Goal: Task Accomplishment & Management: Complete application form

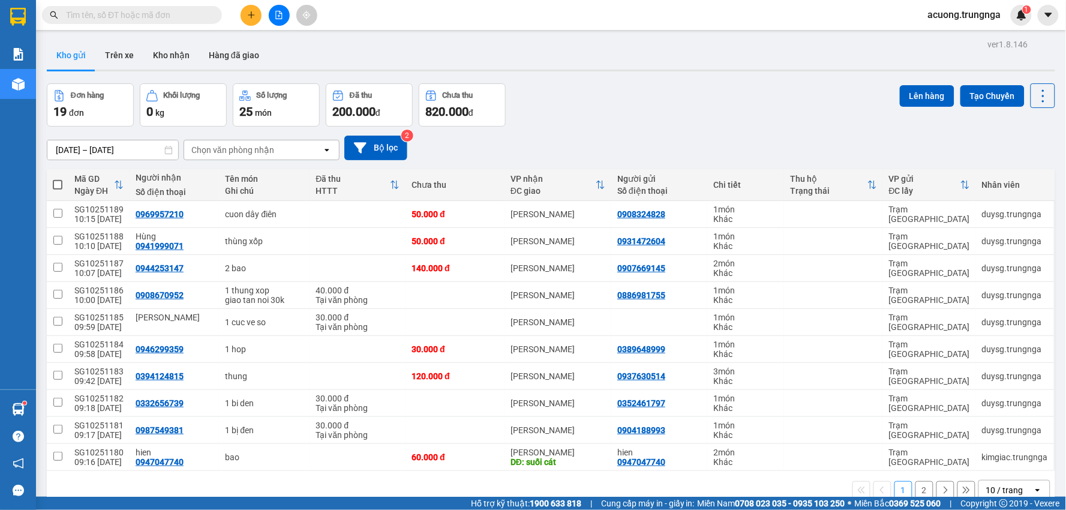
click at [249, 8] on button at bounding box center [251, 15] width 21 height 21
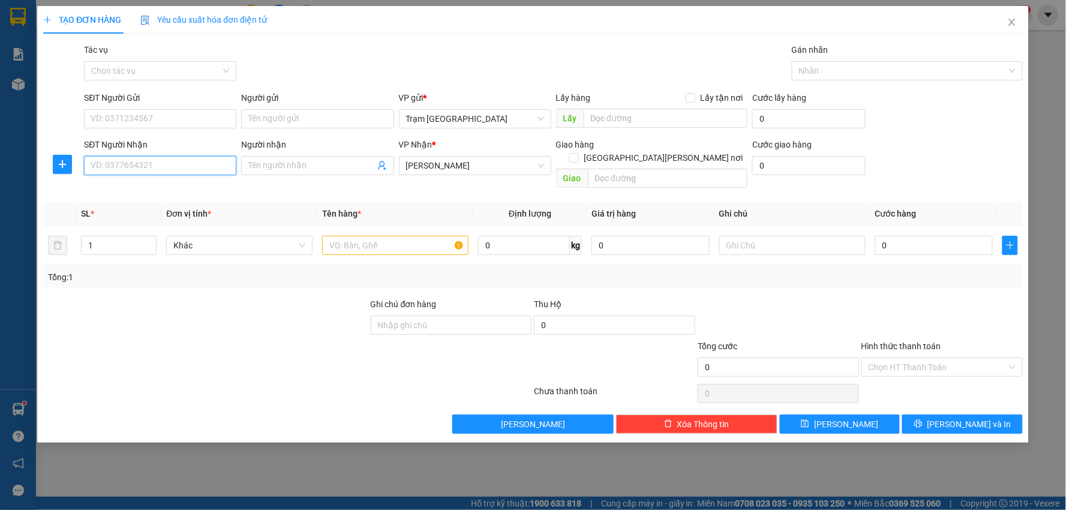
drag, startPoint x: 110, startPoint y: 166, endPoint x: 110, endPoint y: 157, distance: 9.0
click at [110, 166] on input "SĐT Người Nhận" at bounding box center [160, 165] width 152 height 19
type input "0986178227"
click at [292, 163] on input "Người nhận" at bounding box center [311, 165] width 126 height 13
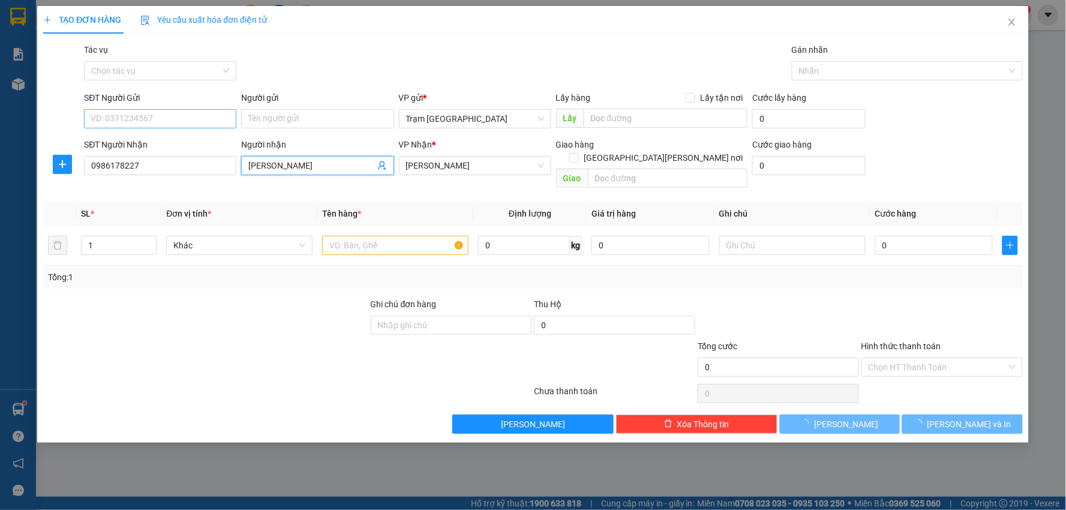
type input "[PERSON_NAME]"
click at [130, 116] on input "SĐT Người Gửi" at bounding box center [160, 118] width 152 height 19
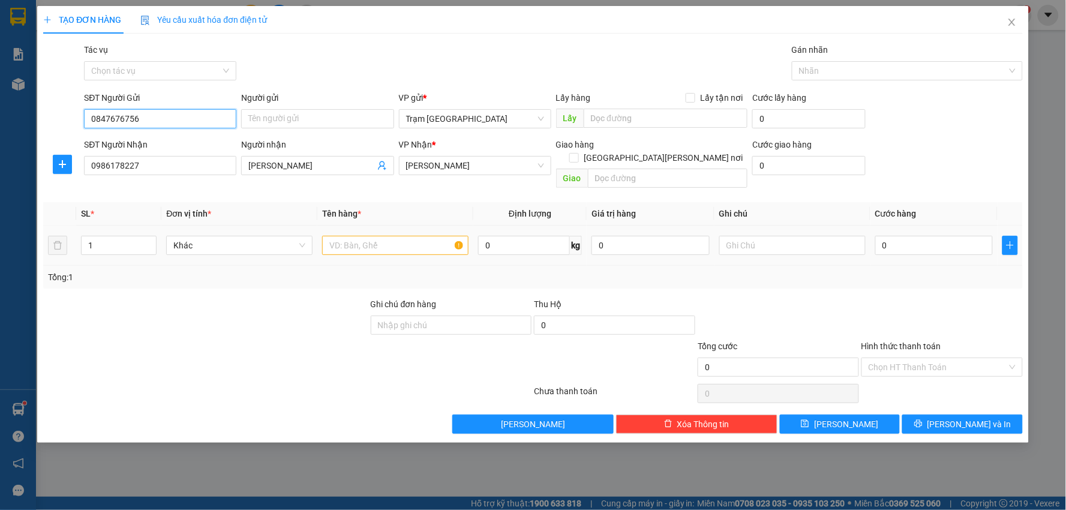
type input "0847676756"
click at [416, 236] on input "text" at bounding box center [395, 245] width 146 height 19
type input "thùng xốp"
click at [302, 122] on input "Người gửi" at bounding box center [317, 118] width 152 height 19
type input "Ly"
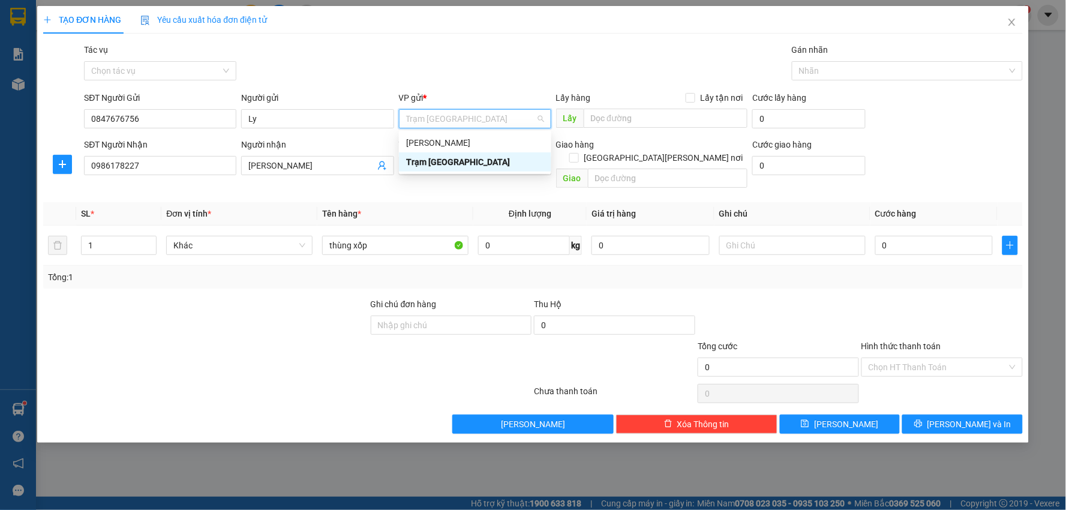
click at [472, 202] on th "Tên hàng *" at bounding box center [395, 213] width 156 height 23
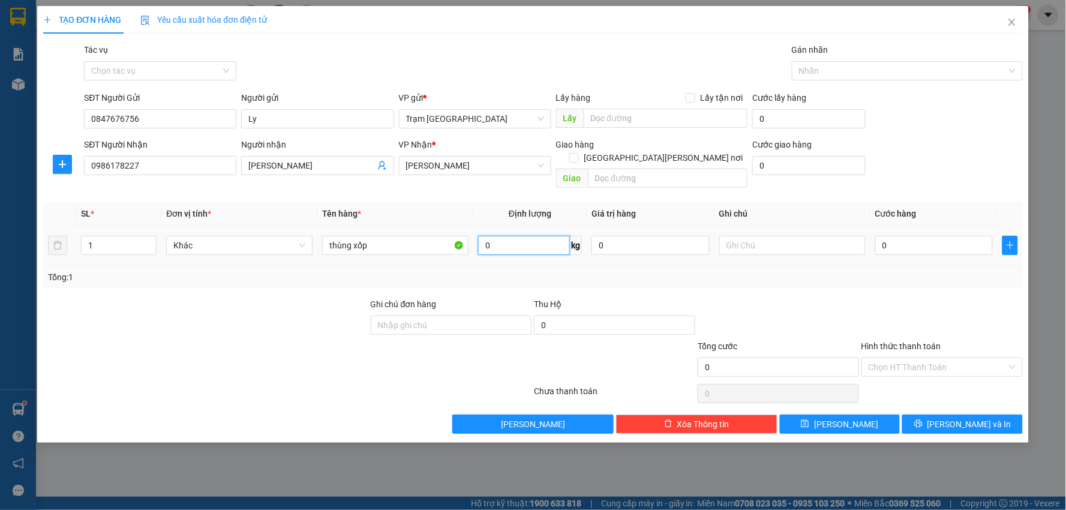
click at [502, 236] on input "0" at bounding box center [524, 245] width 92 height 19
type input "15"
click at [760, 236] on input "text" at bounding box center [792, 245] width 146 height 19
click at [904, 236] on input "0" at bounding box center [934, 245] width 118 height 19
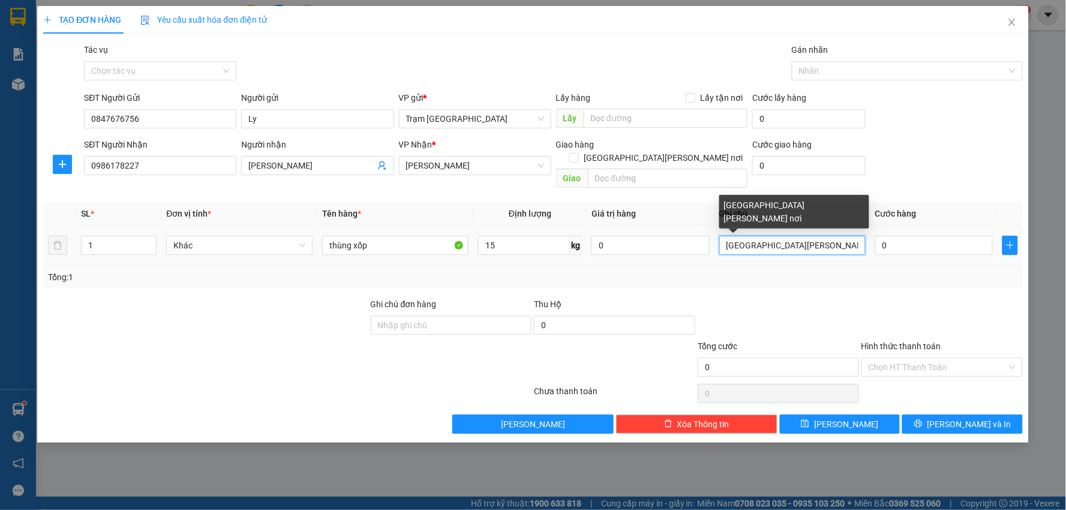
click at [785, 236] on input "[GEOGRAPHIC_DATA][PERSON_NAME] nơi" at bounding box center [792, 245] width 146 height 19
type input "[GEOGRAPHIC_DATA][PERSON_NAME] nơi 40k"
type input "005"
type input "5"
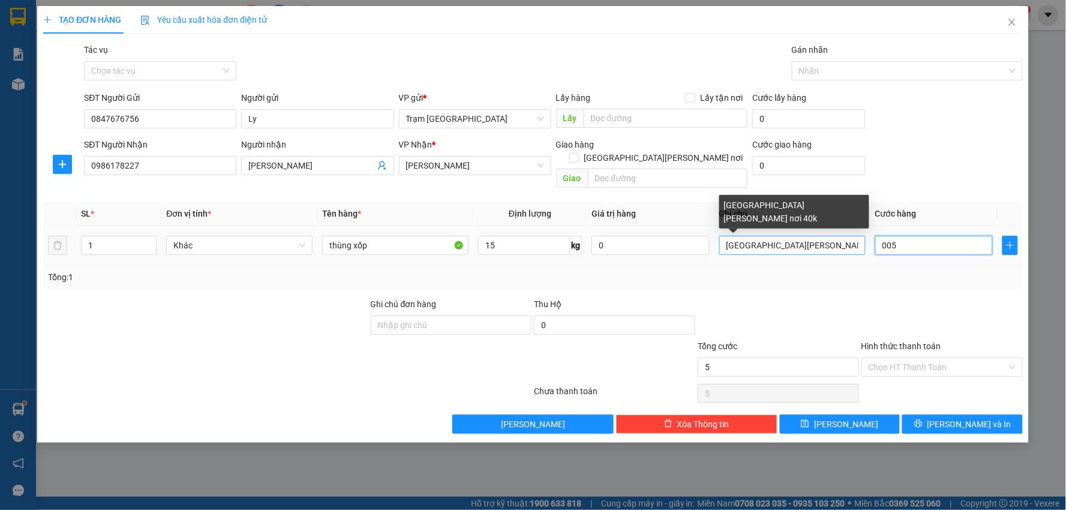
type input "0.050"
type input "50"
type input "50.000"
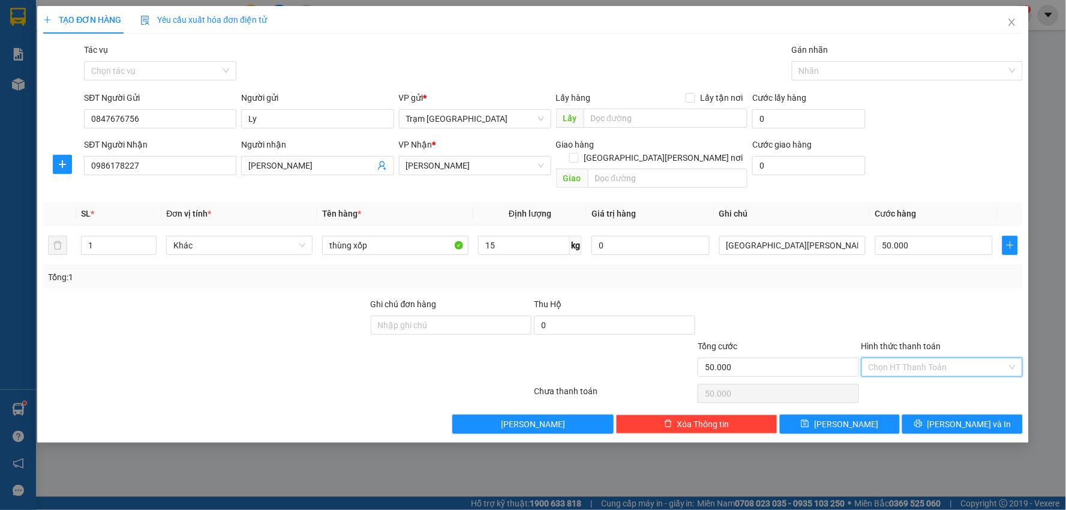
click at [958, 358] on input "Hình thức thanh toán" at bounding box center [938, 367] width 139 height 18
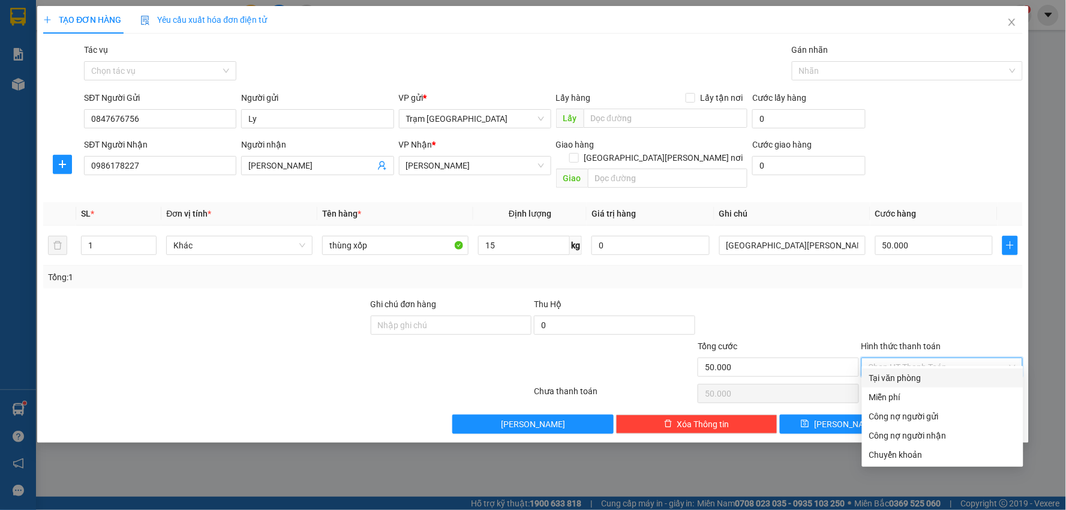
click at [913, 374] on div "Tại văn phòng" at bounding box center [942, 377] width 147 height 13
type input "0"
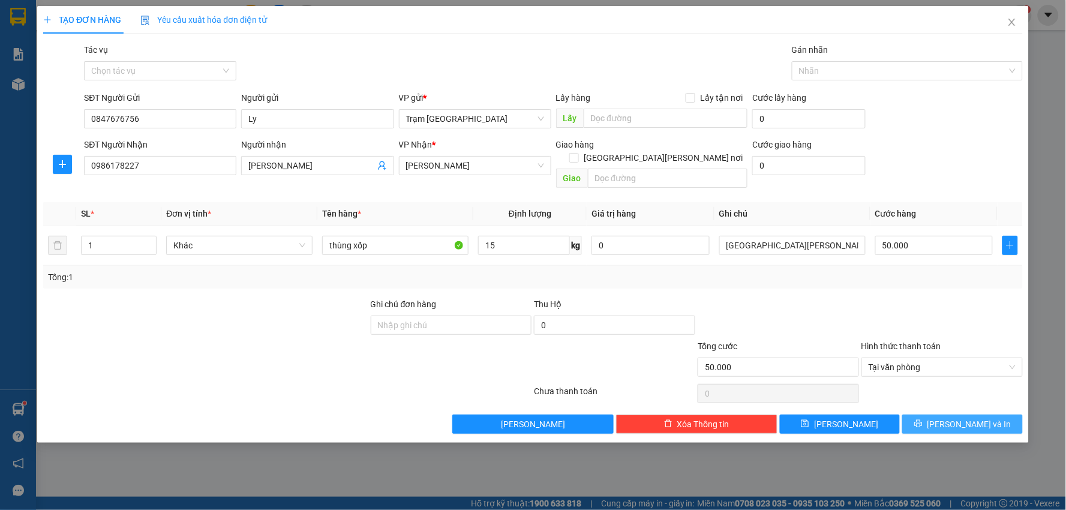
click at [946, 415] on button "[PERSON_NAME] và In" at bounding box center [962, 424] width 121 height 19
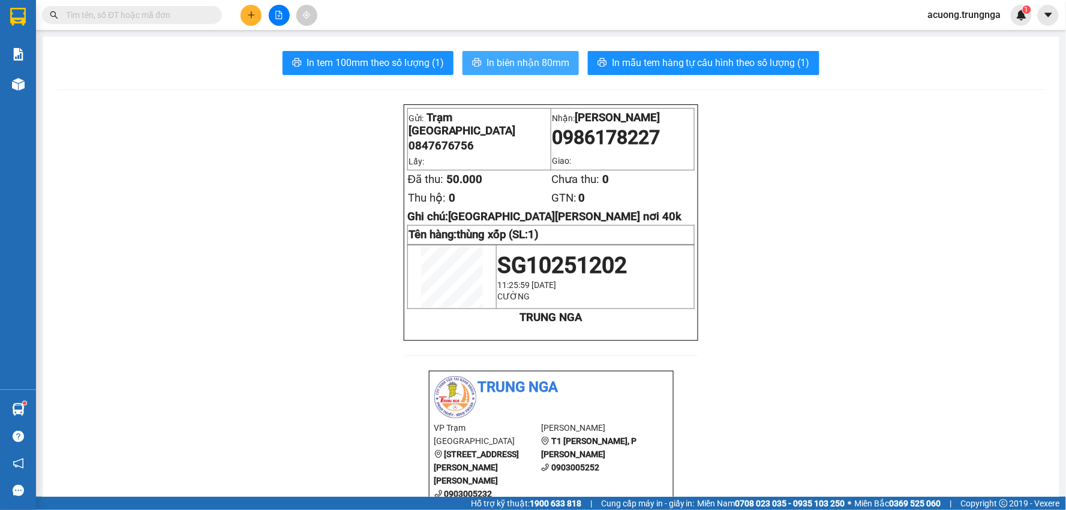
click at [511, 57] on span "In biên nhận 80mm" at bounding box center [528, 62] width 83 height 15
